Goal: Transaction & Acquisition: Purchase product/service

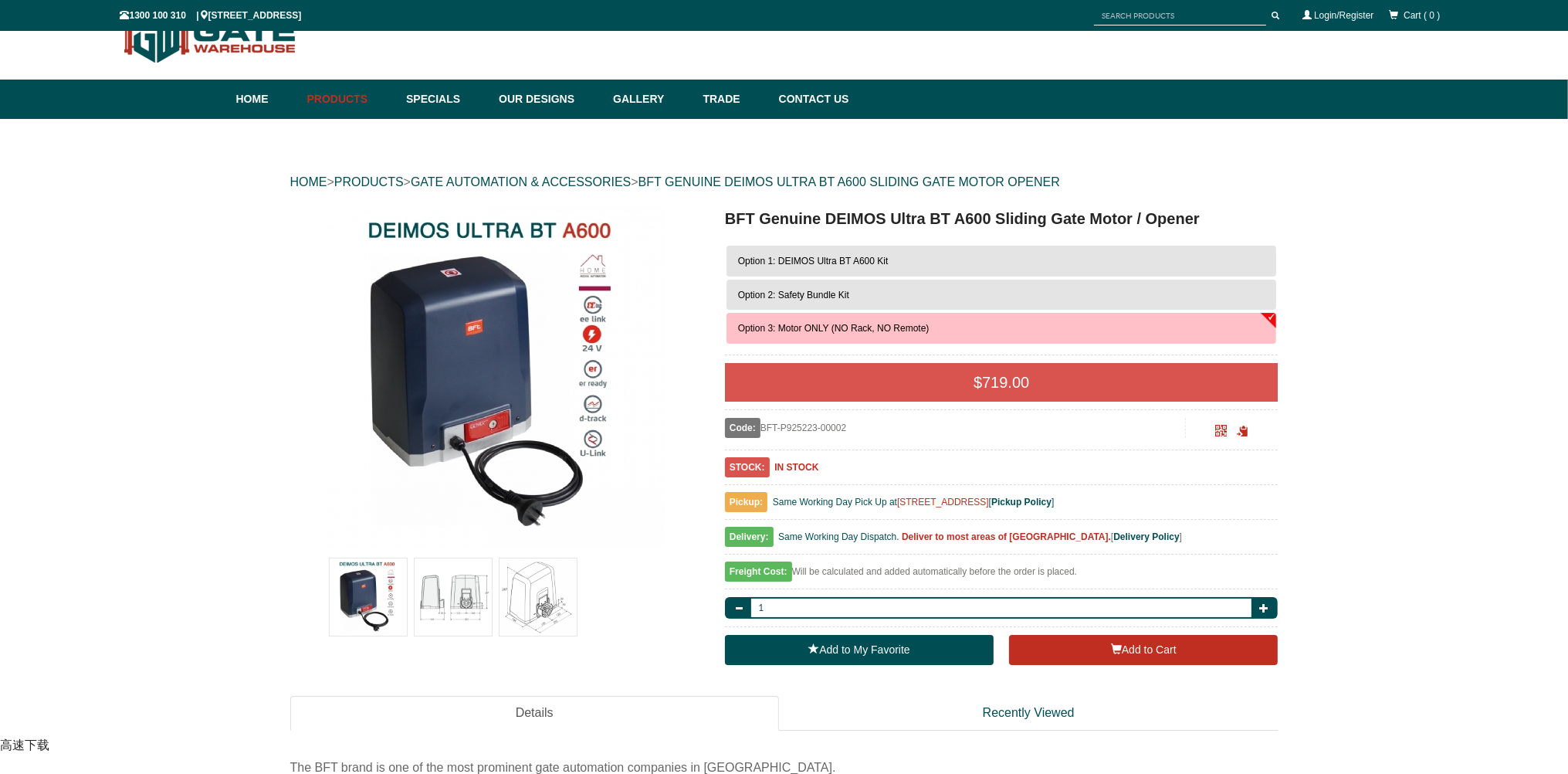
scroll to position [38, 0]
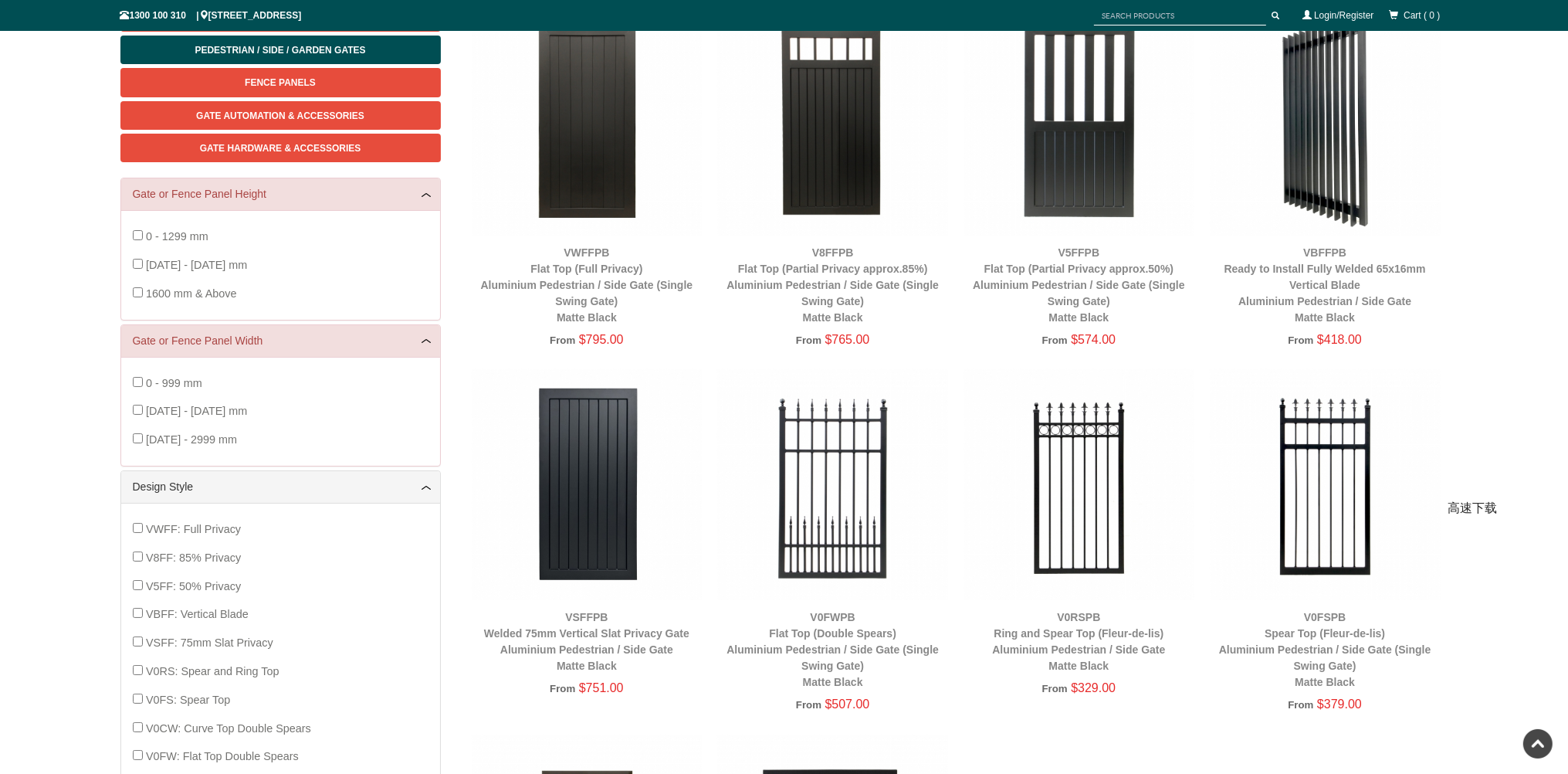
scroll to position [309, 0]
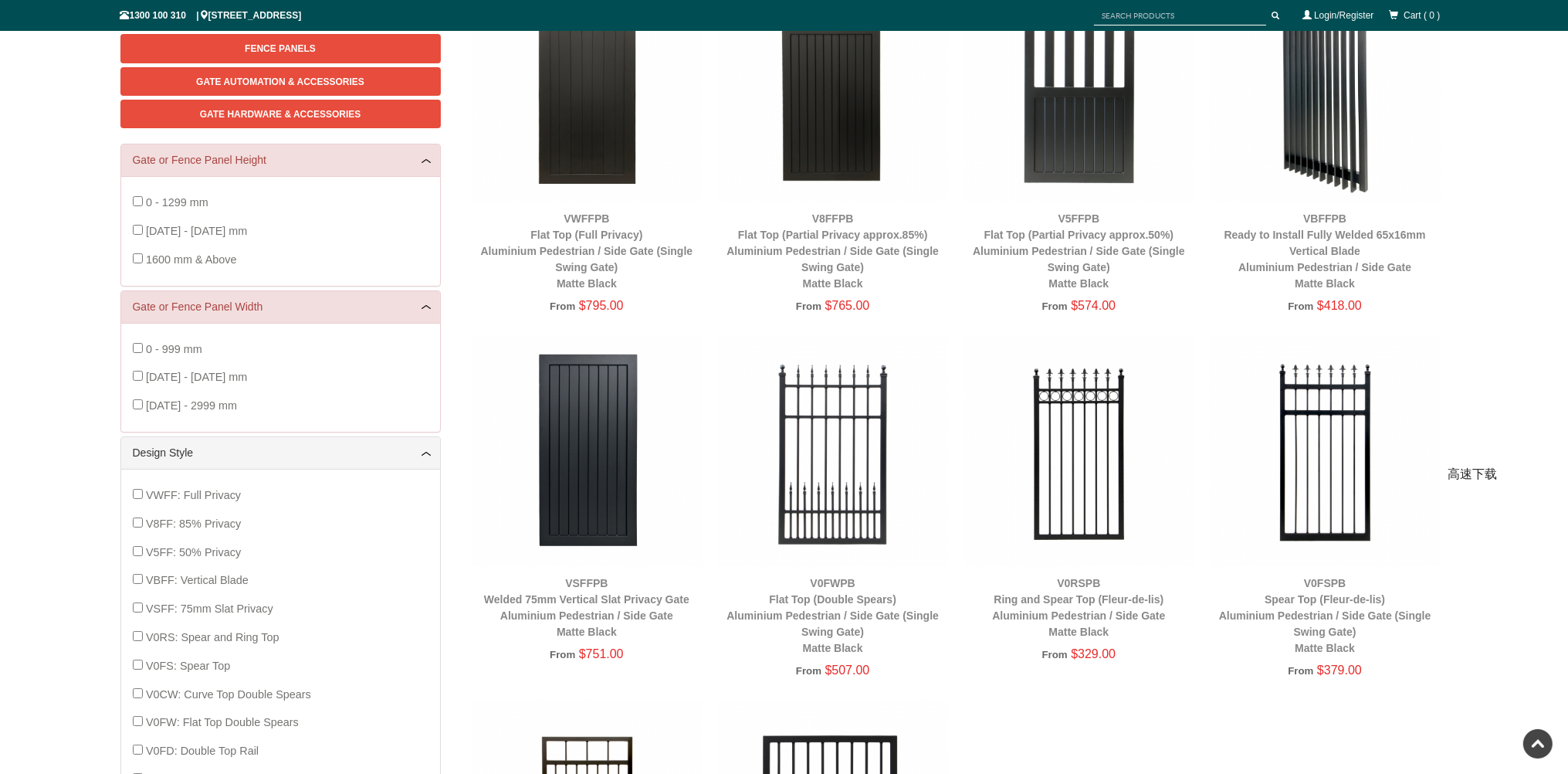
click at [1531, 329] on div "HOME > PRODUCTS > PEDESTRIAN / SIDE / GARDEN GATES Single Sliding Gates Double …" at bounding box center [784, 483] width 1568 height 1271
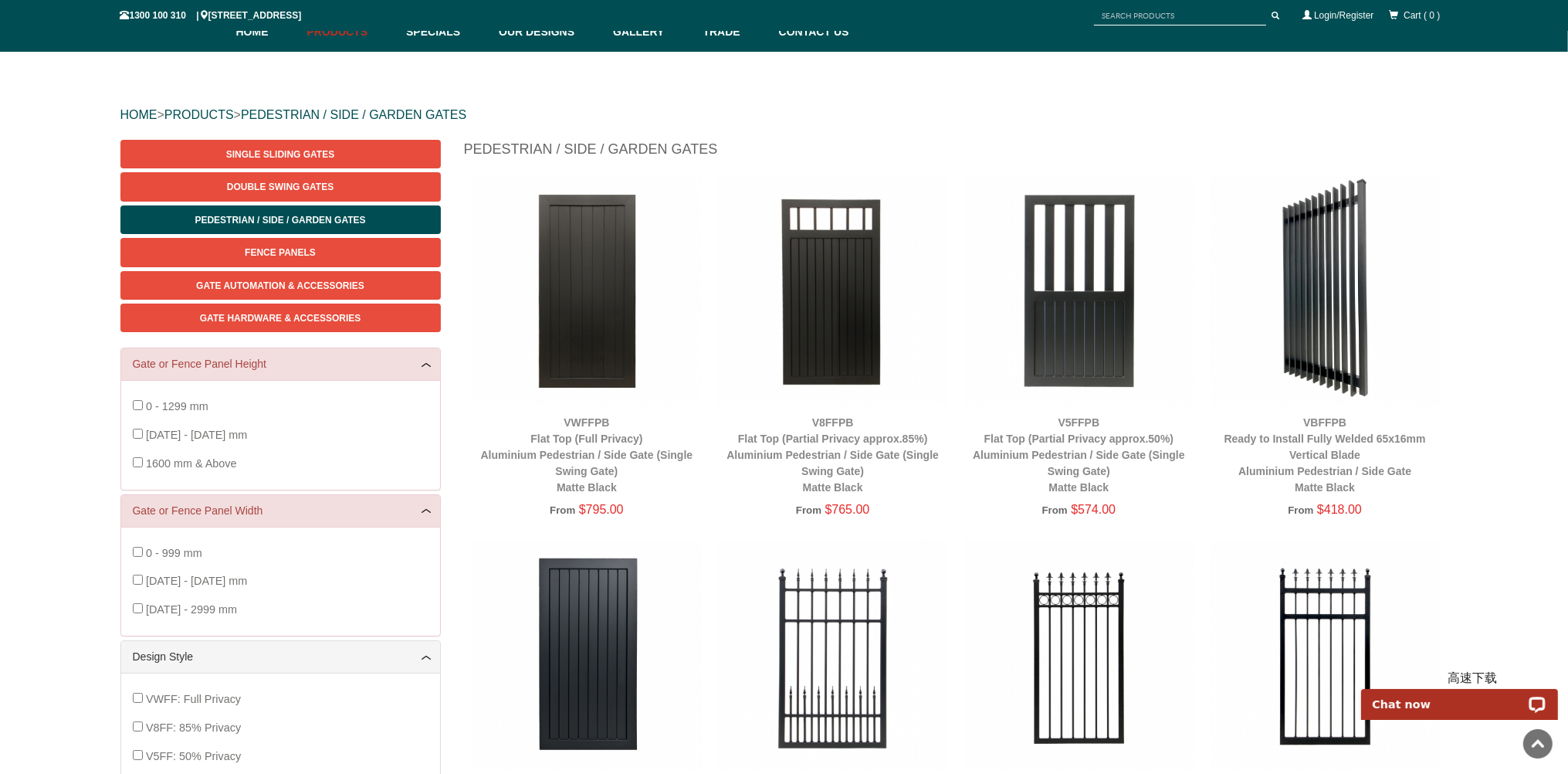
scroll to position [78, 0]
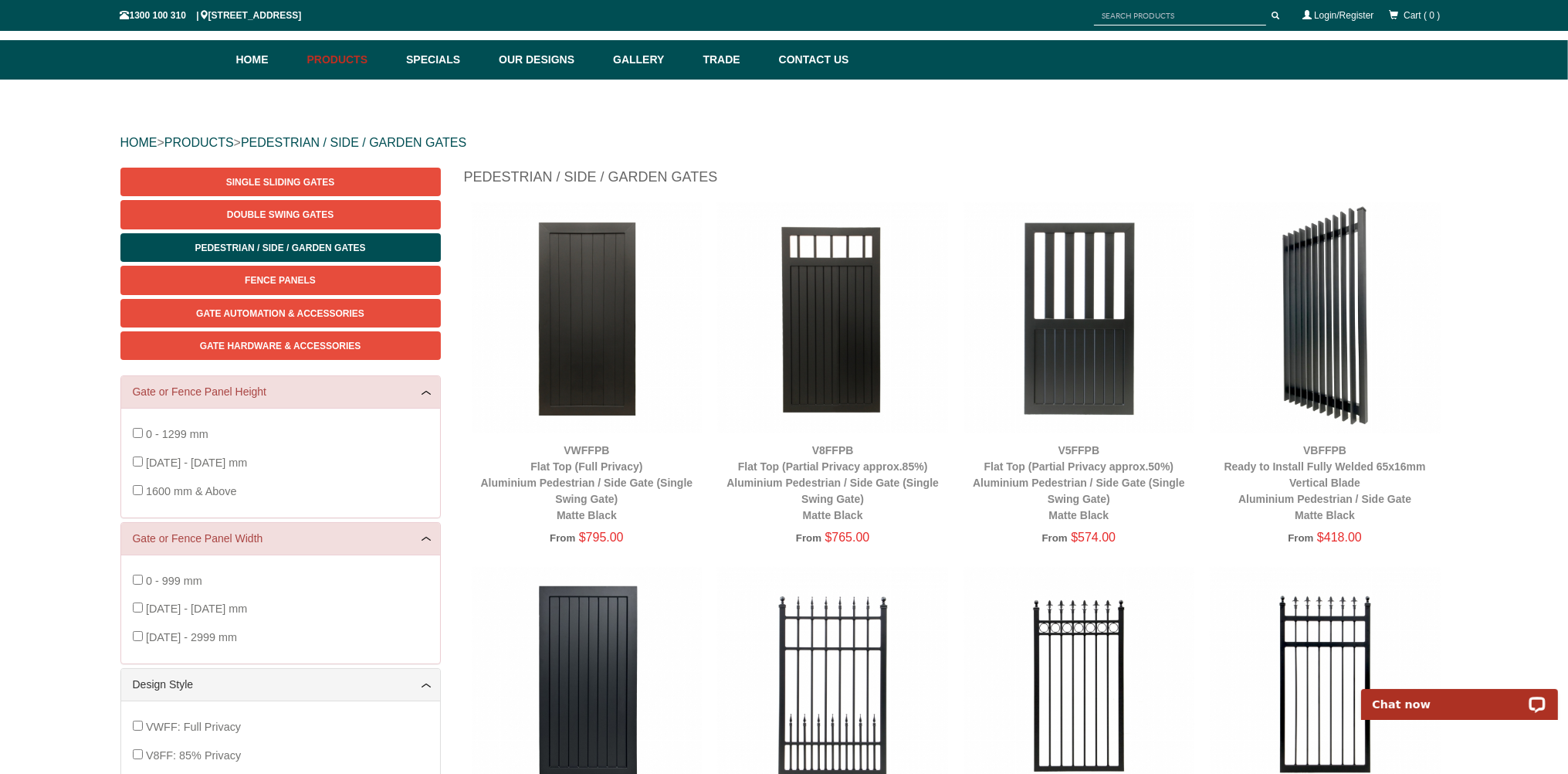
click at [1342, 334] on img at bounding box center [1325, 318] width 231 height 231
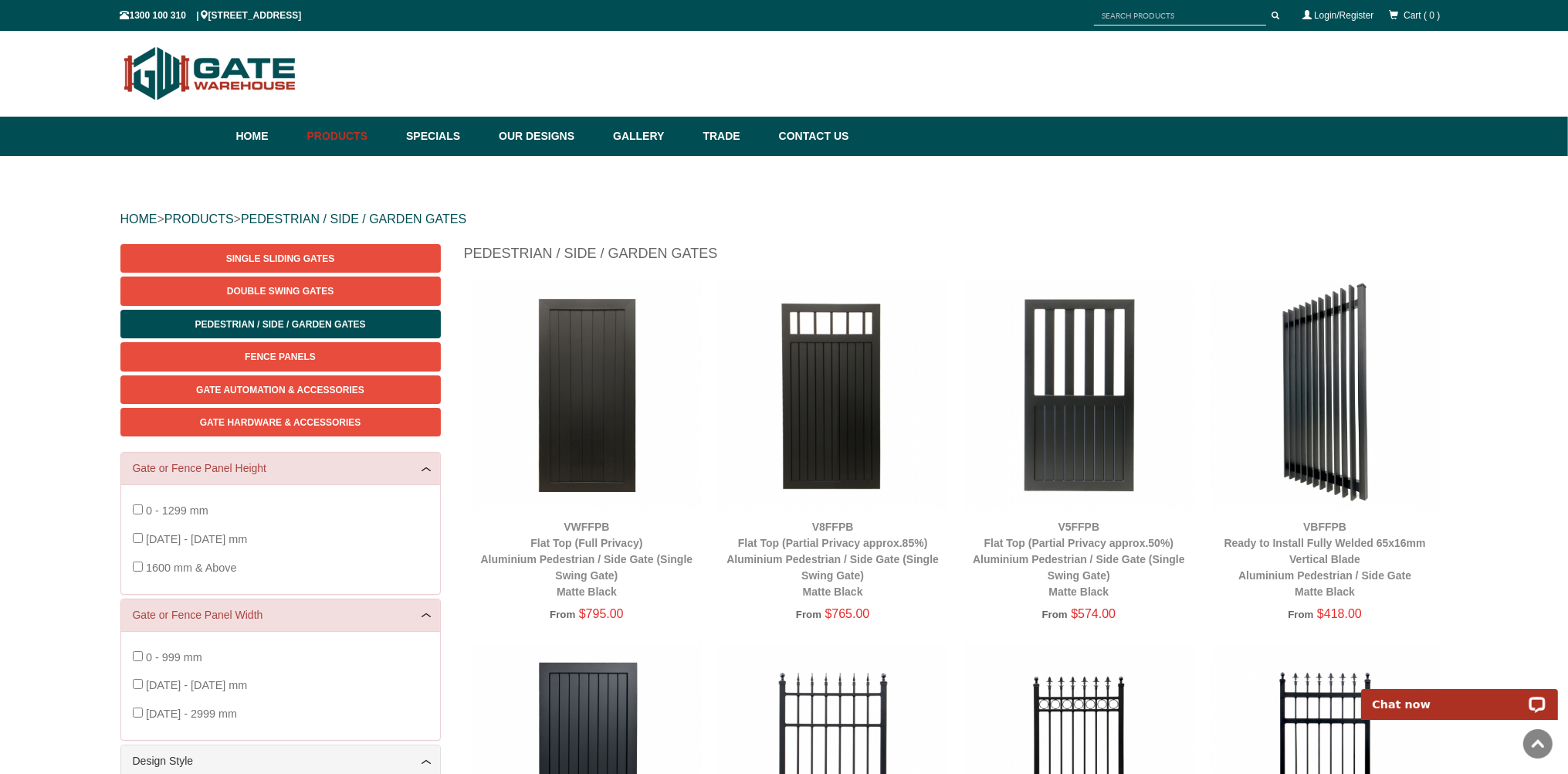
scroll to position [0, 0]
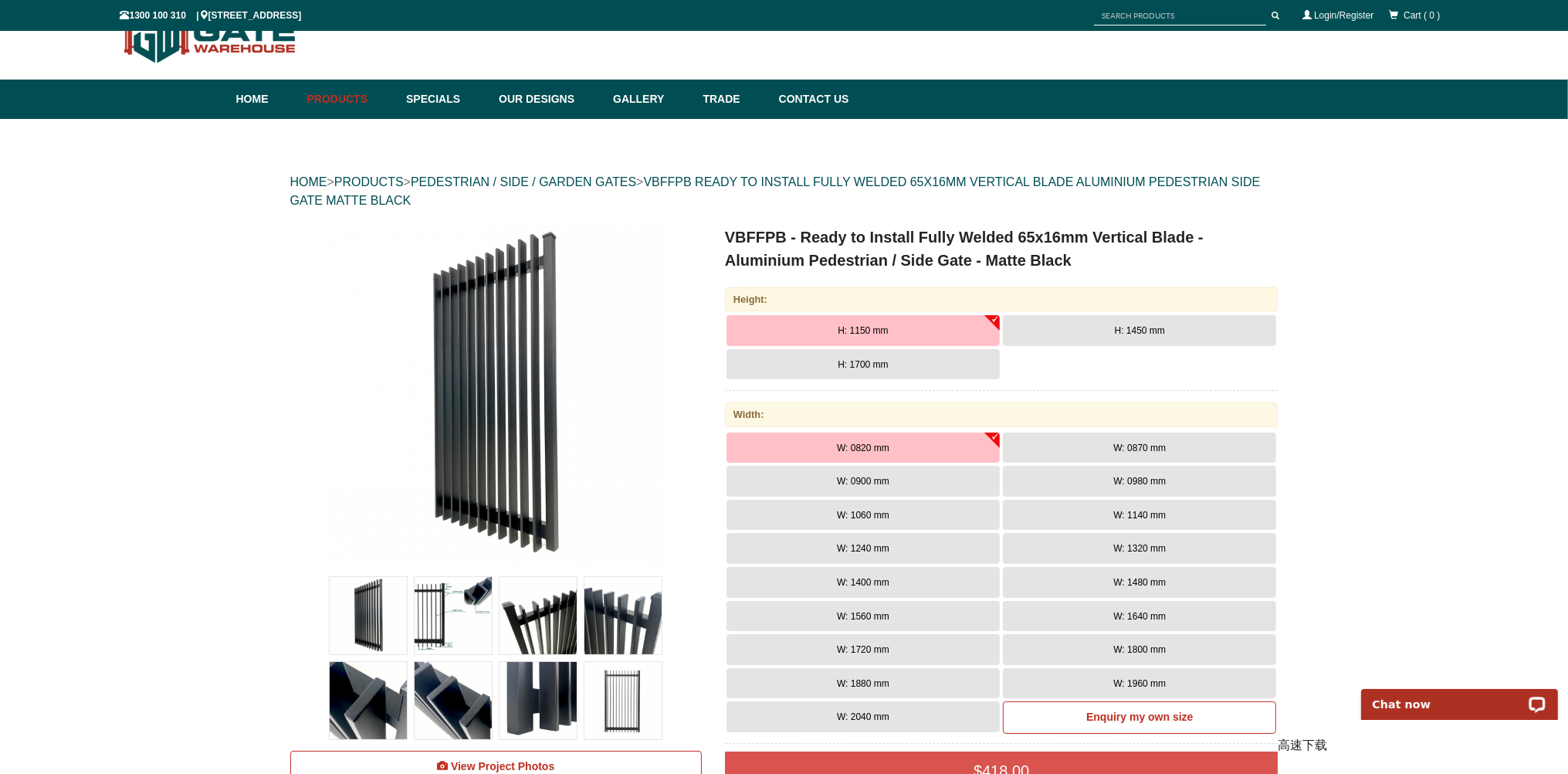
click at [930, 364] on button "H: 1700 mm" at bounding box center [863, 364] width 273 height 31
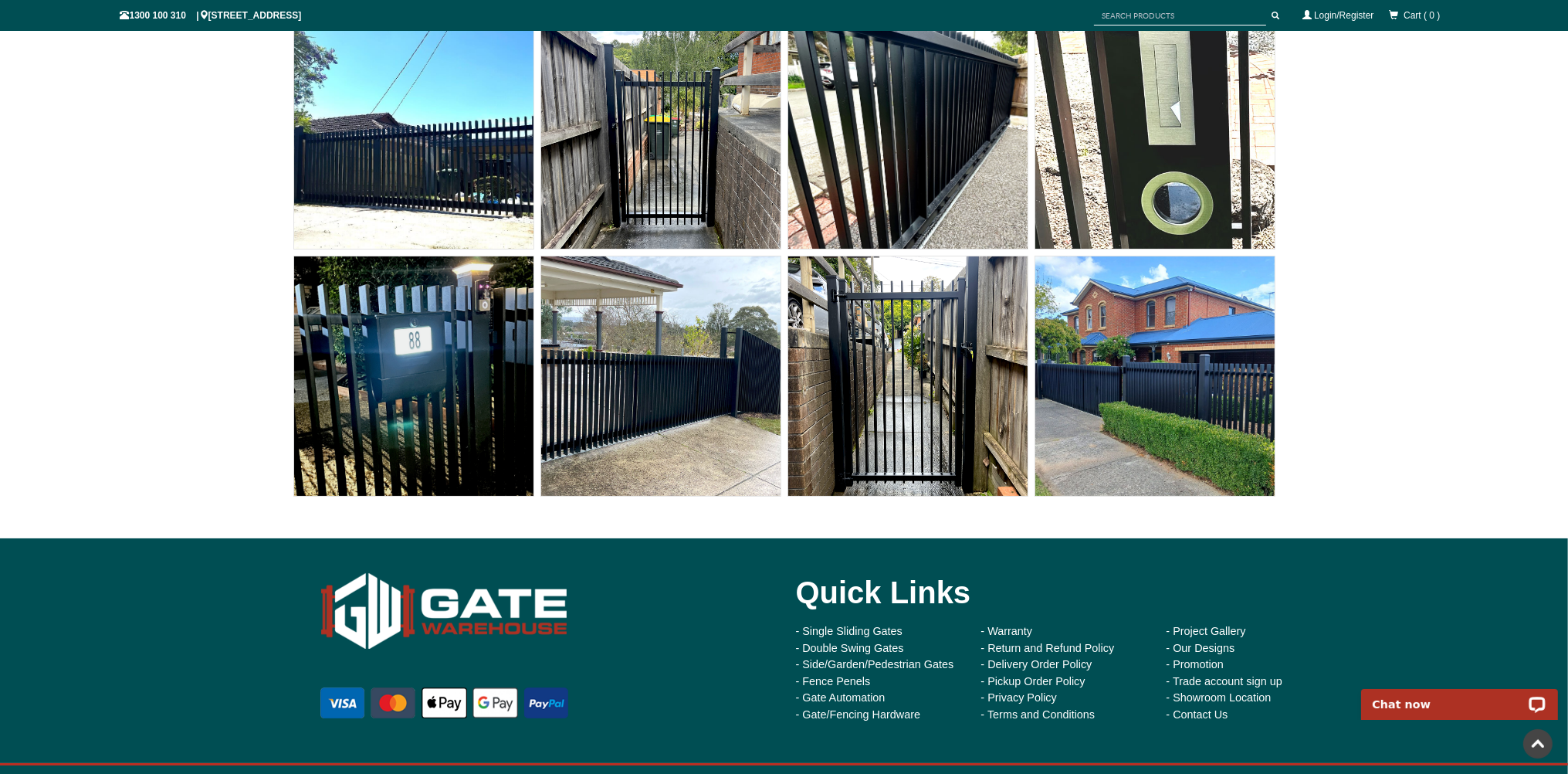
scroll to position [12357, 0]
